Goal: Task Accomplishment & Management: Manage account settings

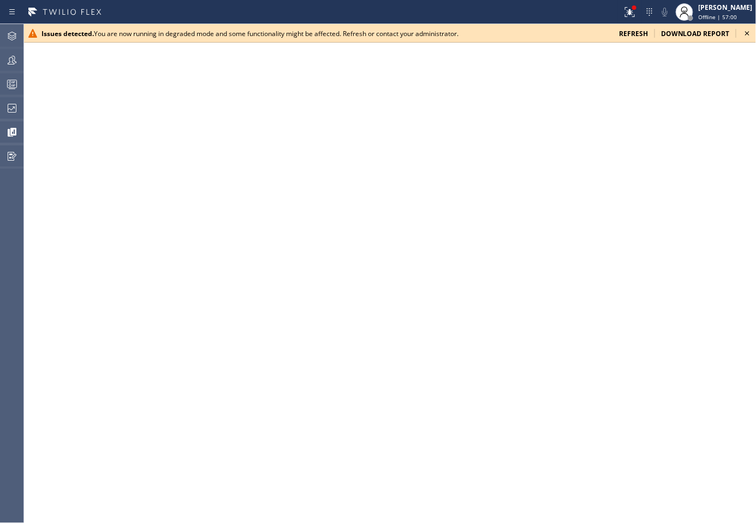
click at [750, 31] on icon at bounding box center [747, 33] width 13 height 13
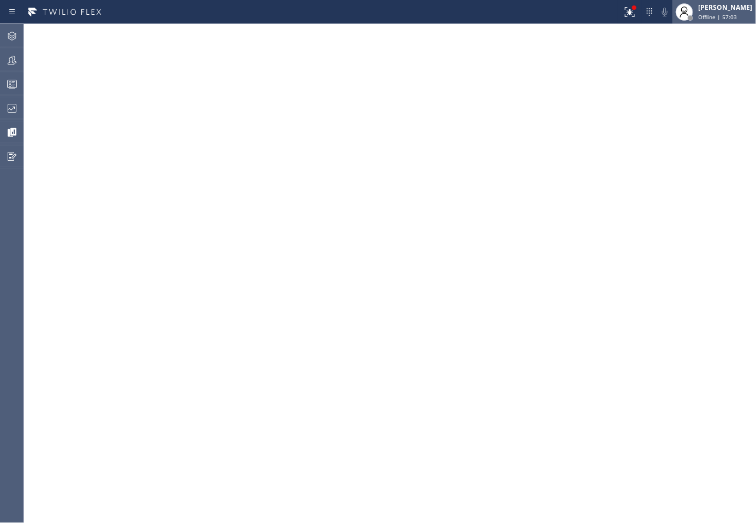
click at [717, 10] on div "[PERSON_NAME]" at bounding box center [726, 7] width 54 height 9
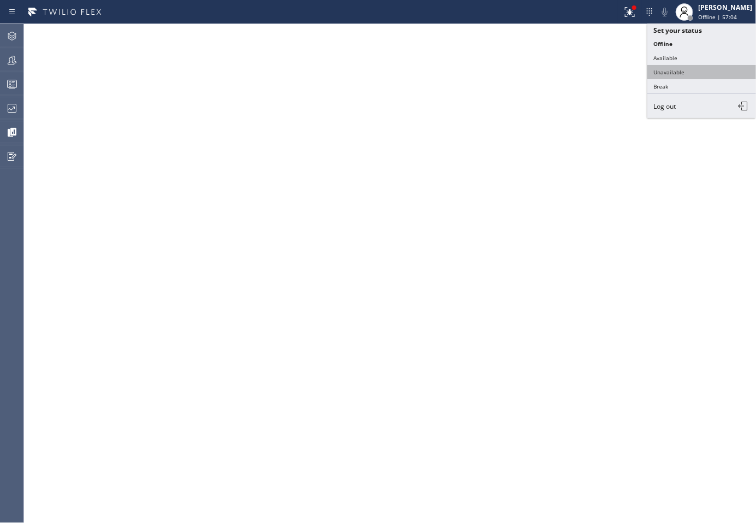
click at [682, 73] on button "Unavailable" at bounding box center [702, 72] width 109 height 14
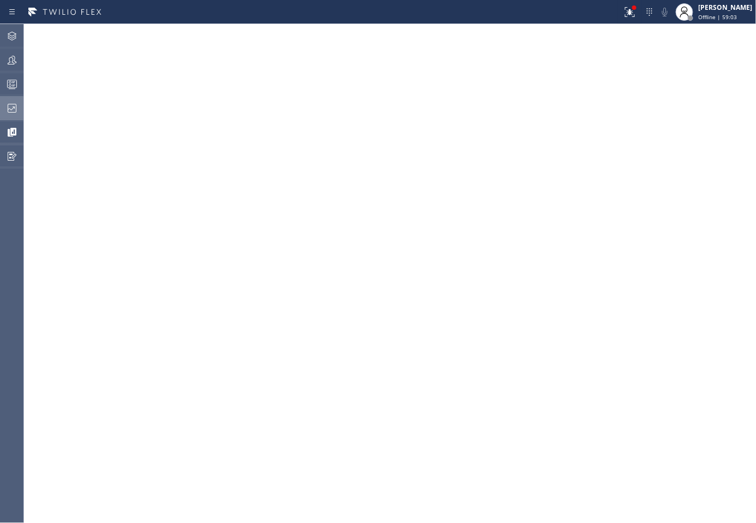
click at [9, 111] on icon at bounding box center [11, 108] width 13 height 13
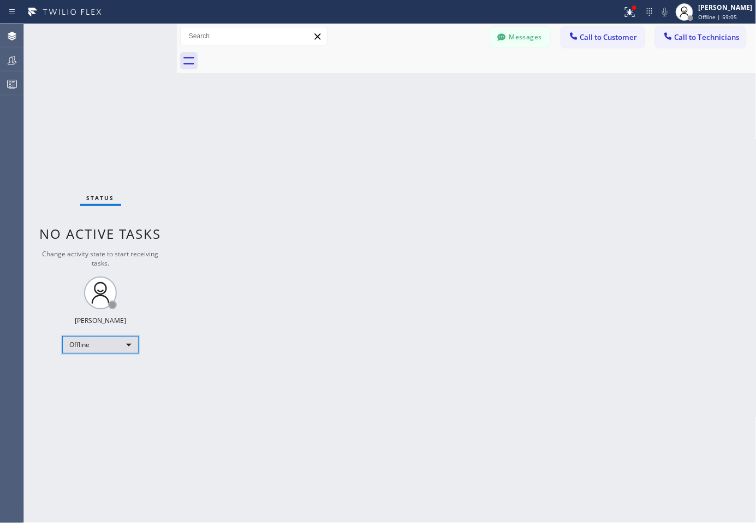
click at [113, 340] on div "Offline" at bounding box center [100, 344] width 76 height 17
click at [94, 388] on li "Unavailable" at bounding box center [100, 386] width 74 height 13
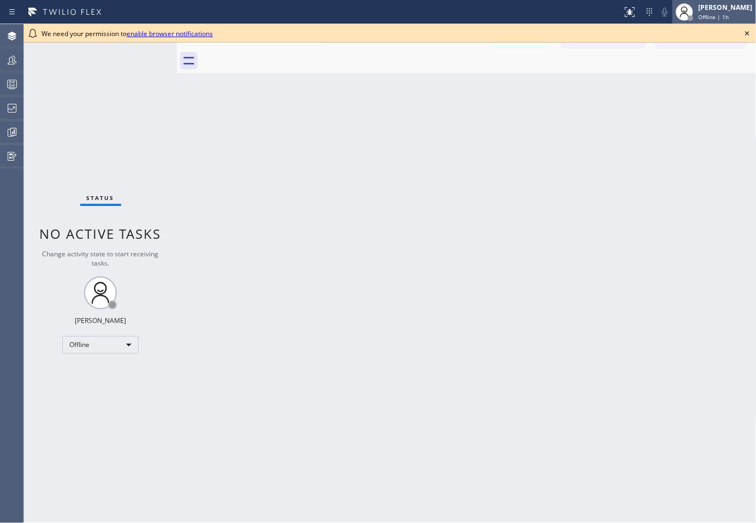
click at [728, 16] on div "Offline | 1h" at bounding box center [726, 17] width 54 height 8
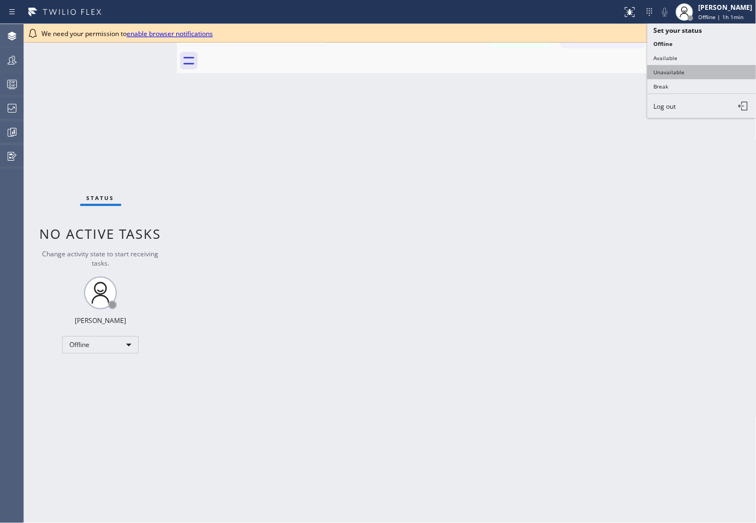
click at [689, 74] on button "Unavailable" at bounding box center [702, 72] width 109 height 14
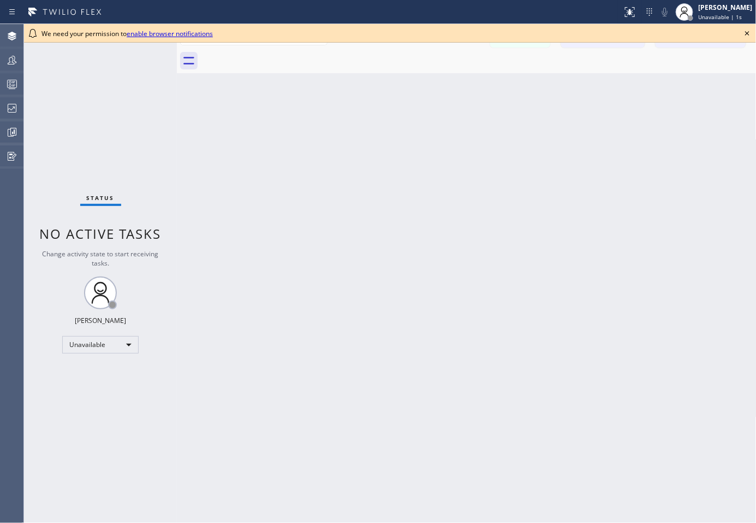
click at [749, 34] on icon at bounding box center [748, 33] width 4 height 4
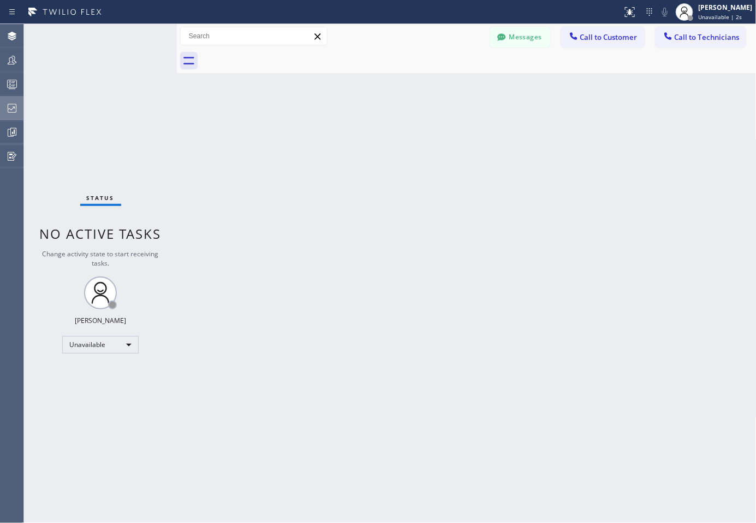
click at [20, 108] on div at bounding box center [12, 108] width 24 height 13
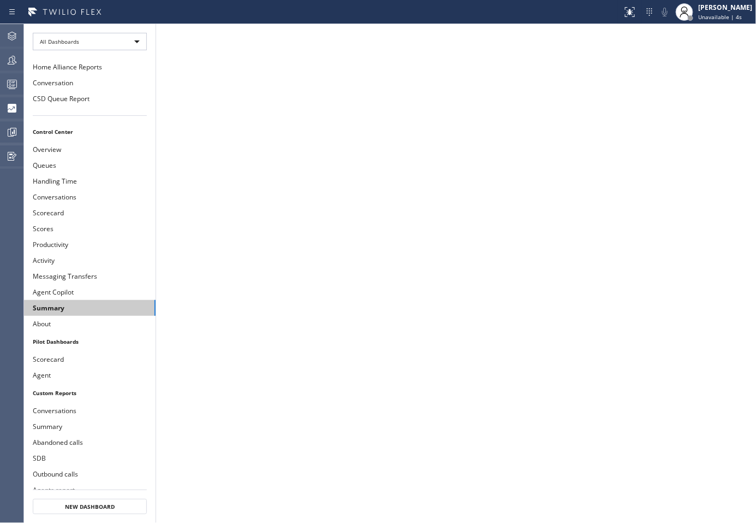
click at [54, 307] on button "Summary" at bounding box center [90, 308] width 132 height 16
